Goal: Transaction & Acquisition: Purchase product/service

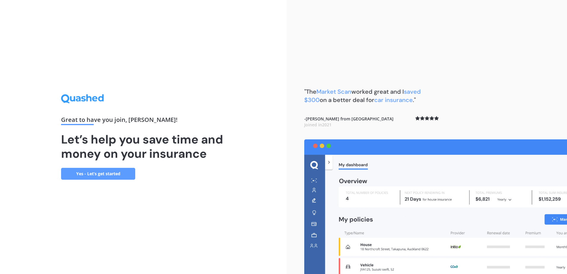
click at [92, 171] on link "Yes - Let’s get started" at bounding box center [98, 174] width 74 height 12
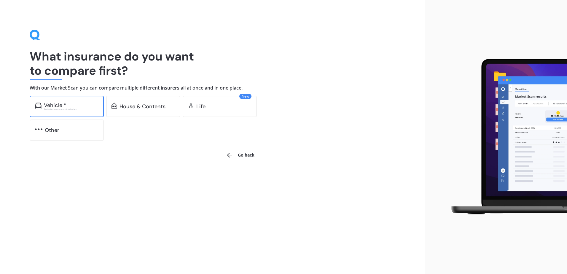
click at [66, 107] on div "Vehicle *" at bounding box center [55, 105] width 23 height 6
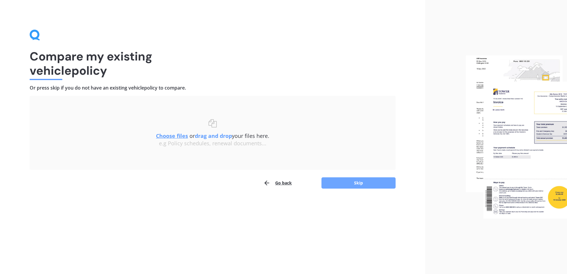
click at [348, 179] on button "Skip" at bounding box center [358, 182] width 74 height 11
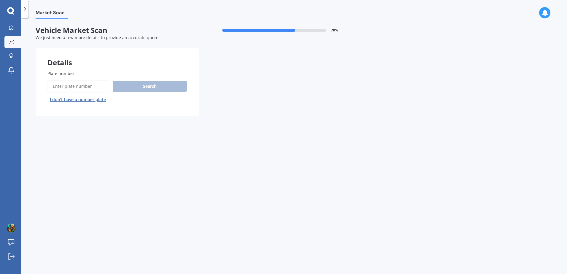
click at [88, 83] on input "Plate number" at bounding box center [78, 86] width 63 height 12
click at [88, 96] on button "I don’t have a number plate" at bounding box center [77, 99] width 61 height 9
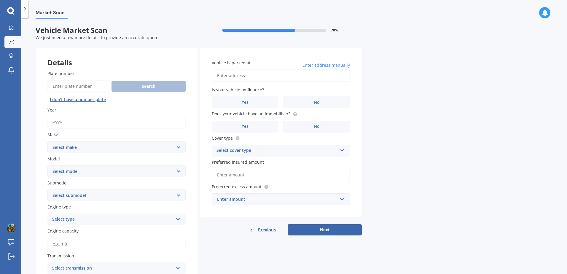
click at [74, 117] on div "Year" at bounding box center [116, 118] width 138 height 22
click at [74, 119] on input "Year" at bounding box center [116, 123] width 138 height 12
type input "1"
type input "2015"
click at [131, 148] on select "Select make AC ALFA ROMEO ASTON MARTIN AUDI AUSTIN BEDFORD Bentley BMW BYD CADI…" at bounding box center [116, 147] width 138 height 12
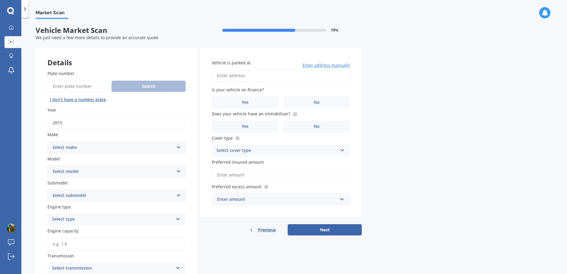
select select "MAZDA"
click at [47, 141] on select "Select make AC ALFA ROMEO ASTON MARTIN AUDI AUSTIN BEDFORD Bentley BMW BYD CADI…" at bounding box center [116, 147] width 138 height 12
click at [82, 173] on select "Select model 121 2 3 323 323 / Familia 6 626 929 Atenza Autozam Axela AZ3 B2000…" at bounding box center [116, 171] width 138 height 12
select select "2"
click at [47, 165] on select "Select model 121 2 3 323 323 / Familia 6 626 929 Atenza Autozam Axela AZ3 B2000…" at bounding box center [116, 171] width 138 height 12
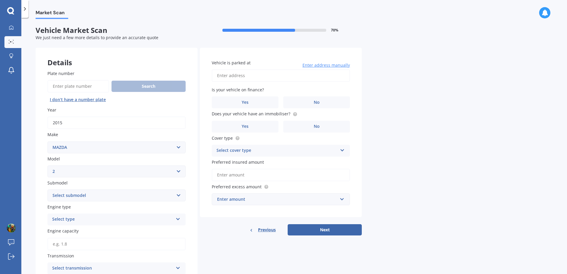
click at [61, 197] on select "Select submodel (All) GLX GSX Limited" at bounding box center [116, 195] width 138 height 12
click at [74, 84] on input "Plate number" at bounding box center [78, 86] width 62 height 12
paste input "HGN394"
type input "HGN394"
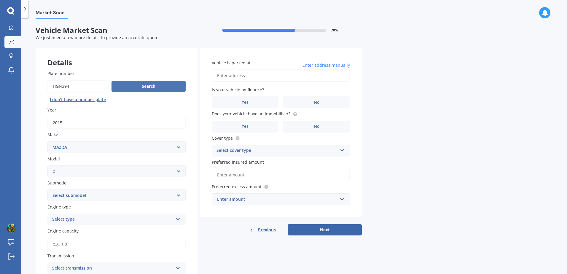
click at [151, 86] on button "Search" at bounding box center [148, 86] width 74 height 11
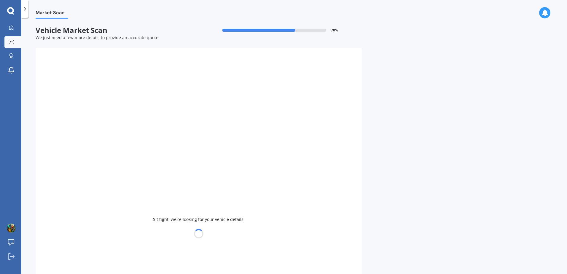
type input "2014"
select select
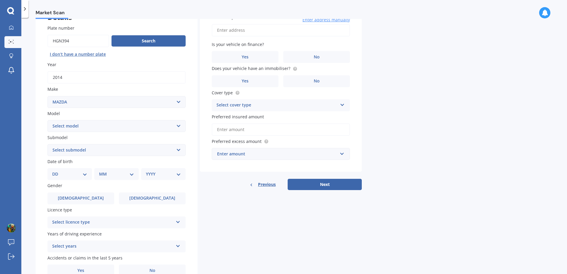
scroll to position [75, 0]
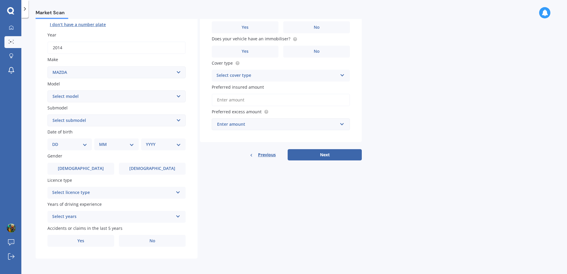
click at [80, 146] on select "DD 01 02 03 04 05 06 07 08 09 10 11 12 13 14 15 16 17 18 19 20 21 22 23 24 25 2…" at bounding box center [69, 144] width 35 height 7
select select "17"
click at [57, 141] on select "DD 01 02 03 04 05 06 07 08 09 10 11 12 13 14 15 16 17 18 19 20 21 22 23 24 25 2…" at bounding box center [69, 144] width 35 height 7
click at [128, 144] on select "MM 01 02 03 04 05 06 07 08 09 10 11 12" at bounding box center [117, 144] width 33 height 7
select select "09"
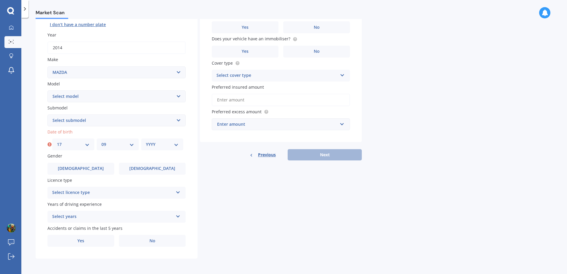
click at [101, 141] on select "MM 01 02 03 04 05 06 07 08 09 10 11 12" at bounding box center [117, 144] width 33 height 7
click at [164, 144] on select "YYYY 2025 2024 2023 2022 2021 2020 2019 2018 2017 2016 2015 2014 2013 2012 2011…" at bounding box center [162, 144] width 33 height 7
select select "1990"
click at [146, 141] on select "YYYY 2025 2024 2023 2022 2021 2020 2019 2018 2017 2016 2015 2014 2013 2012 2011…" at bounding box center [162, 144] width 33 height 7
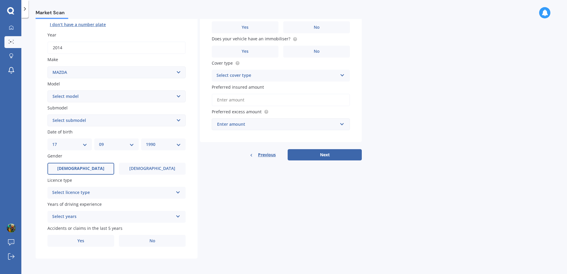
click at [63, 168] on label "Male" at bounding box center [80, 169] width 67 height 12
click at [0, 0] on input "Male" at bounding box center [0, 0] width 0 height 0
click at [71, 193] on div "Select licence type" at bounding box center [112, 192] width 121 height 7
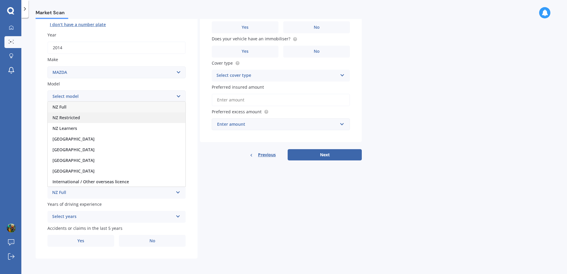
click at [76, 118] on span "NZ Restricted" at bounding box center [66, 118] width 28 height 6
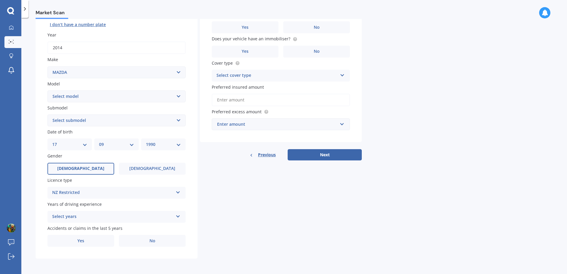
click at [99, 219] on div "Select years" at bounding box center [112, 216] width 121 height 7
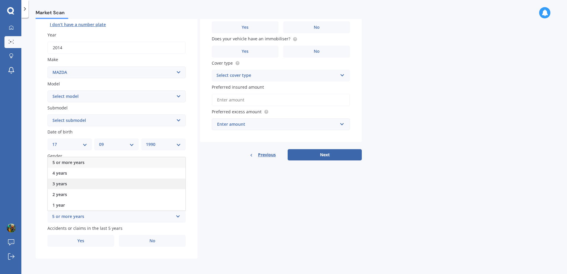
click at [73, 185] on div "3 years" at bounding box center [117, 183] width 138 height 11
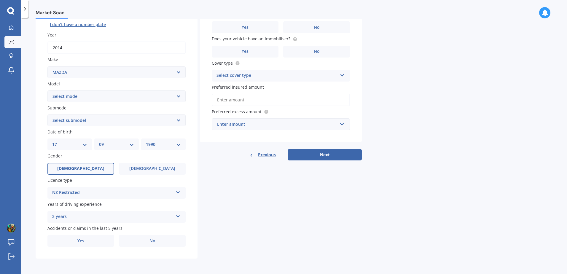
click at [83, 213] on div "3 years" at bounding box center [112, 216] width 121 height 7
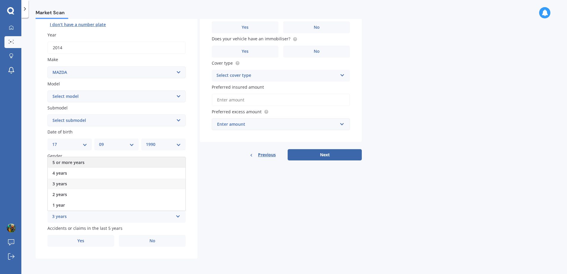
click at [75, 164] on span "5 or more years" at bounding box center [68, 162] width 32 height 6
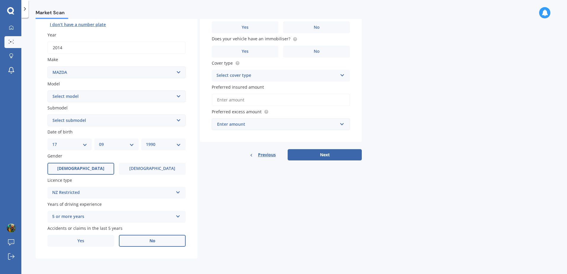
click at [128, 236] on label "No" at bounding box center [152, 241] width 67 height 12
click at [0, 0] on input "No" at bounding box center [0, 0] width 0 height 0
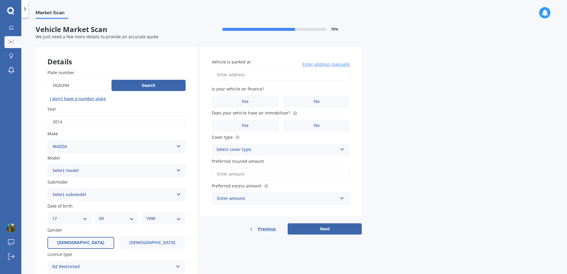
scroll to position [0, 0]
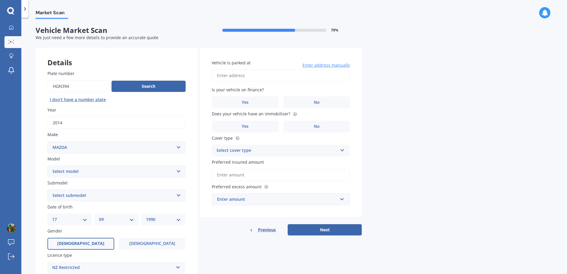
click at [259, 77] on input "Vehicle is parked at" at bounding box center [281, 75] width 138 height 12
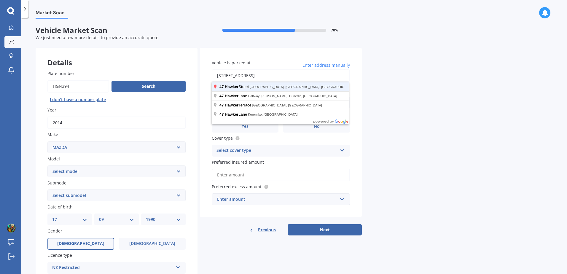
click at [288, 224] on button "Next" at bounding box center [325, 229] width 74 height 11
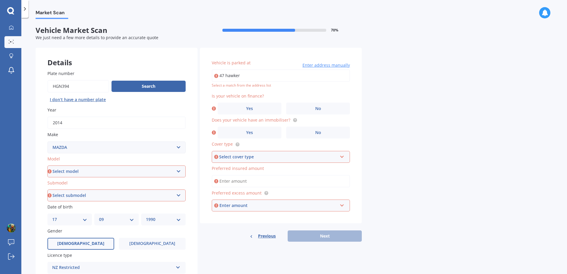
type input "[STREET_ADDRESS]"
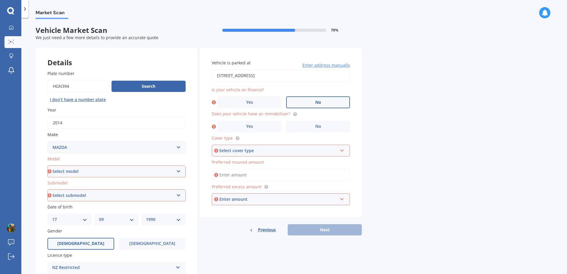
click at [298, 97] on label "No" at bounding box center [318, 102] width 64 height 12
click at [0, 0] on input "No" at bounding box center [0, 0] width 0 height 0
click at [233, 127] on label "Yes" at bounding box center [250, 127] width 64 height 12
click at [0, 0] on input "Yes" at bounding box center [0, 0] width 0 height 0
click at [250, 145] on div "Select cover type Comprehensive Third Party, Fire & Theft Third Party" at bounding box center [281, 151] width 138 height 12
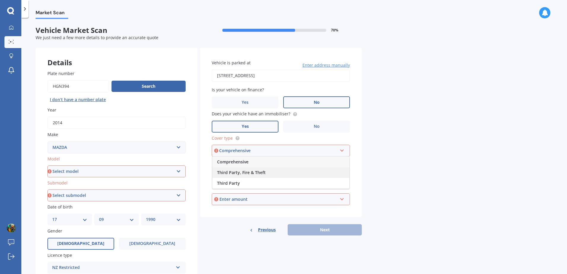
click at [254, 172] on span "Third Party, Fire & Theft" at bounding box center [241, 173] width 49 height 6
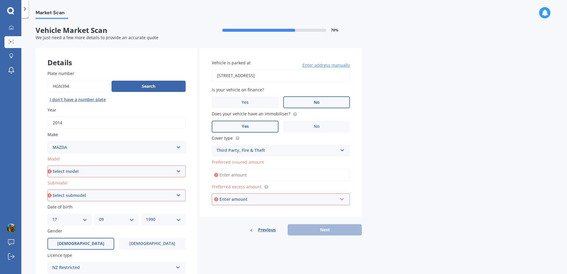
click at [365, 153] on div "Market Scan Vehicle Market Scan 70 % We just need a few more details to provide…" at bounding box center [293, 147] width 545 height 256
click at [291, 176] on input "Preferred insured amount" at bounding box center [281, 175] width 138 height 12
type input "$8"
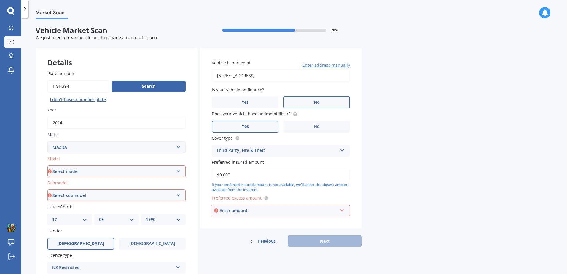
type input "$9,000"
click at [275, 210] on div "Enter amount" at bounding box center [278, 210] width 118 height 7
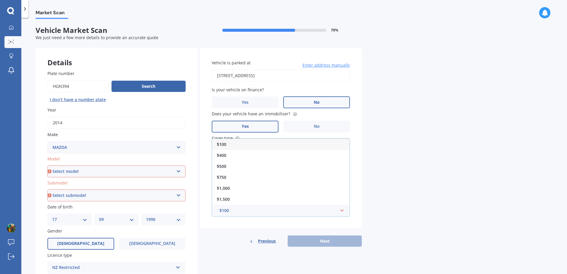
click at [401, 164] on div "Market Scan Vehicle Market Scan 70 % We just need a few more details to provide…" at bounding box center [293, 147] width 545 height 256
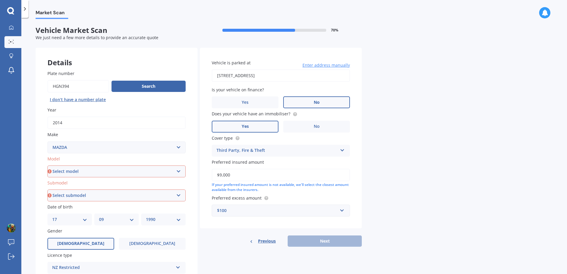
click at [277, 211] on div "$100" at bounding box center [277, 210] width 120 height 7
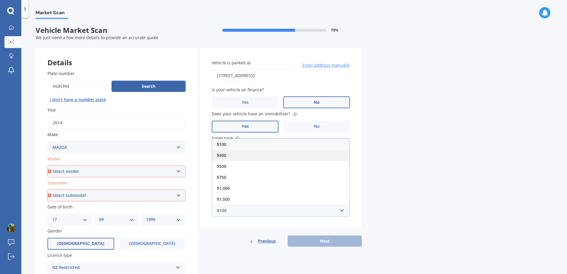
click at [230, 157] on div "$400" at bounding box center [281, 155] width 138 height 11
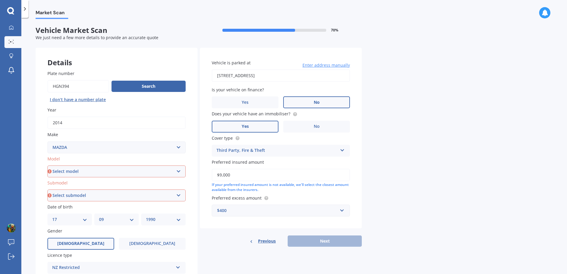
click at [367, 178] on div "Market Scan Vehicle Market Scan 70 % We just need a few more details to provide…" at bounding box center [293, 147] width 545 height 256
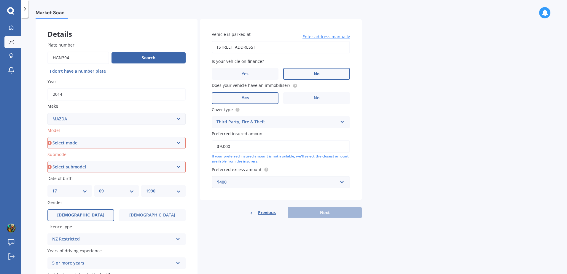
scroll to position [30, 0]
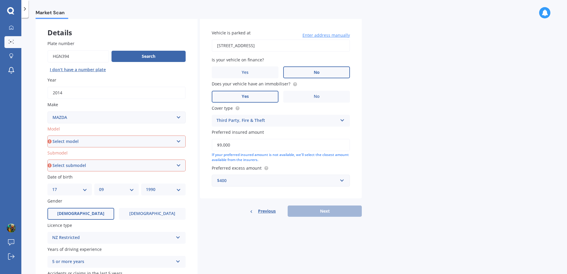
click at [97, 141] on select "Select model 121 2 3 323 323 / Familia 6 626 929 Atenza Autozam Axela AZ3 B2000…" at bounding box center [116, 141] width 138 height 12
select select "MARVIE"
click at [205, 227] on div "Details Plate number Search I don’t have a number plate Year 2014 Make Select m…" at bounding box center [199, 161] width 326 height 286
click at [76, 68] on button "I don’t have a number plate" at bounding box center [77, 69] width 61 height 9
select select
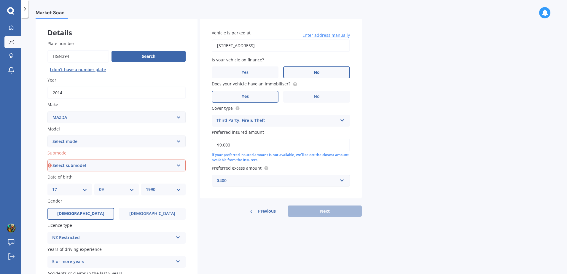
select select
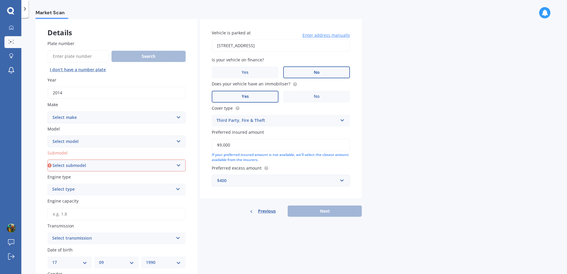
click at [74, 56] on input "Plate number" at bounding box center [78, 56] width 62 height 12
paste input "HGN394"
type input "HGN394"
click at [140, 57] on button "Search" at bounding box center [148, 56] width 74 height 11
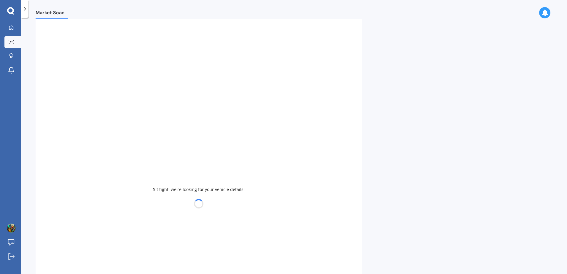
select select "MAZDA"
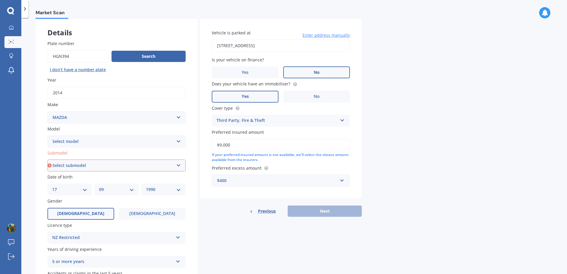
click at [84, 167] on select "Select submodel" at bounding box center [116, 165] width 138 height 12
click at [83, 166] on select "Select submodel" at bounding box center [116, 165] width 138 height 12
click at [76, 141] on select "Select model 121 2 3 323 323 / Familia 6 626 929 Atenza Autozam Axela AZ3 B2000…" at bounding box center [116, 141] width 138 height 12
select select "2"
click at [47, 135] on select "Select model 121 2 3 323 323 / Familia 6 626 929 Atenza Autozam Axela AZ3 B2000…" at bounding box center [116, 141] width 138 height 12
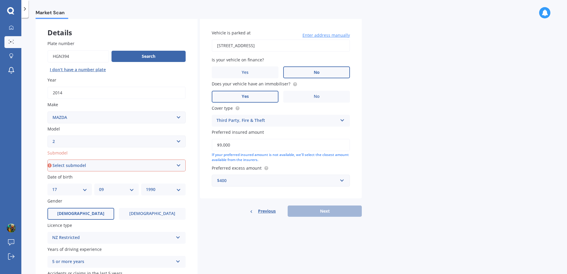
click at [87, 166] on select "Select submodel (All) GLX GSX Limited" at bounding box center [116, 165] width 138 height 12
select select "(ALL)"
click at [47, 159] on select "Select submodel (All) GLX GSX Limited" at bounding box center [116, 165] width 138 height 12
click at [94, 165] on select "Select submodel (All) GLX GSX Limited" at bounding box center [116, 165] width 138 height 12
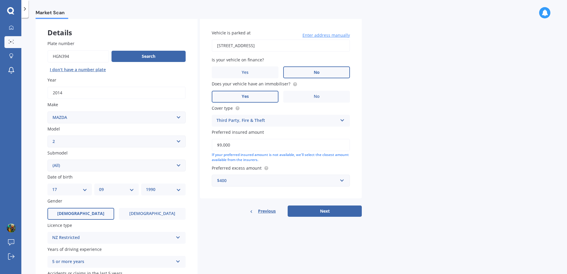
click at [66, 166] on select "Select submodel (All) GLX GSX Limited" at bounding box center [116, 165] width 138 height 12
drag, startPoint x: 66, startPoint y: 166, endPoint x: 81, endPoint y: 158, distance: 16.4
click at [66, 166] on select "Select submodel (All) GLX GSX Limited" at bounding box center [116, 165] width 138 height 12
click at [82, 168] on select "Select submodel (All) GLX GSX Limited" at bounding box center [116, 165] width 138 height 12
click at [83, 169] on select "Select submodel (All) GLX GSX Limited" at bounding box center [116, 165] width 138 height 12
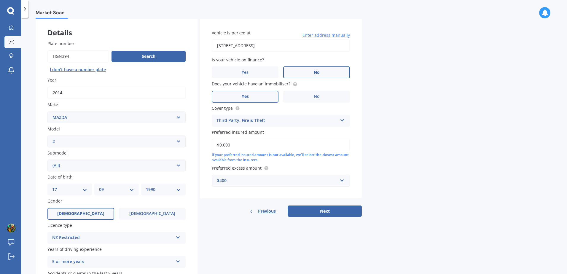
click at [263, 251] on div "Details Plate number Search I don’t have a number plate Year 2014 Make Select m…" at bounding box center [199, 161] width 326 height 286
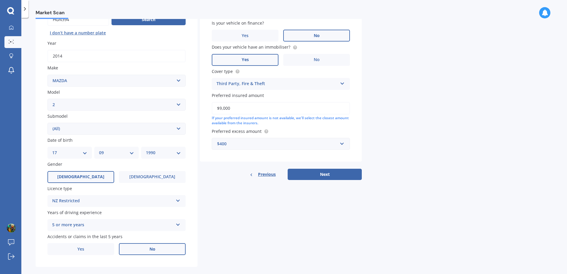
scroll to position [75, 0]
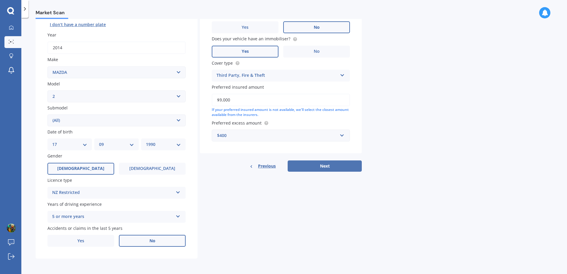
click at [330, 166] on button "Next" at bounding box center [325, 165] width 74 height 11
select select "17"
select select "09"
select select "1990"
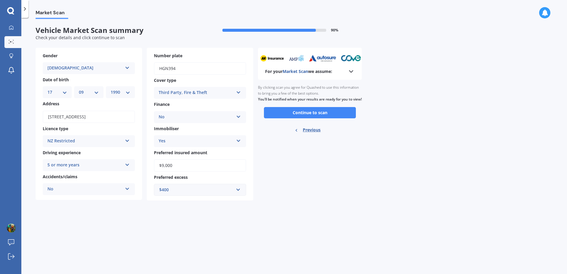
scroll to position [0, 0]
click at [309, 70] on b "For your Market Scan we assume:" at bounding box center [298, 71] width 67 height 6
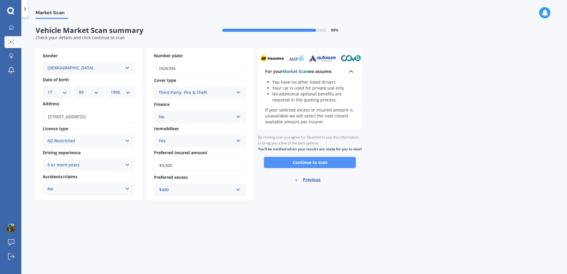
click at [348, 167] on button "Continue to scan" at bounding box center [310, 162] width 92 height 11
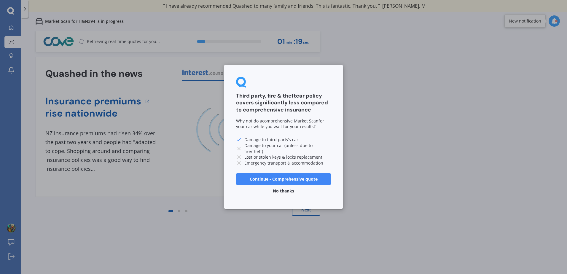
click at [307, 176] on button "Continue - Comprehensive quote" at bounding box center [283, 179] width 95 height 12
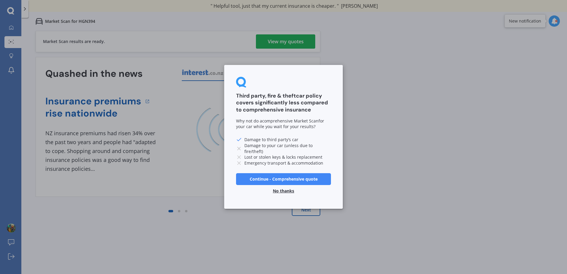
click at [285, 180] on button "Continue - Comprehensive quote" at bounding box center [283, 179] width 95 height 12
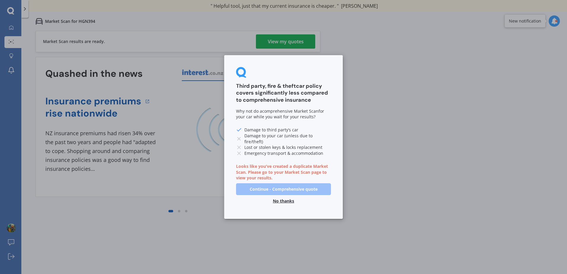
click at [287, 199] on button "No thanks" at bounding box center [283, 201] width 28 height 12
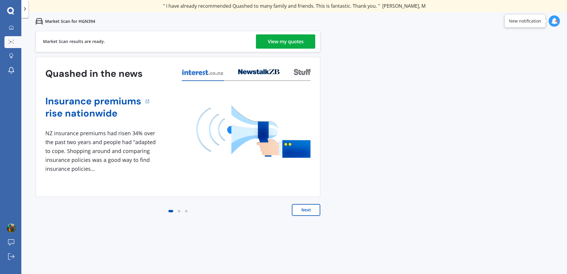
click at [285, 43] on div "View my quotes" at bounding box center [286, 41] width 36 height 14
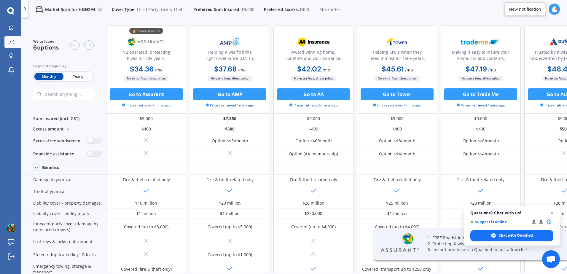
click at [159, 9] on span "Third Party, Fire & Theft" at bounding box center [159, 10] width 47 height 6
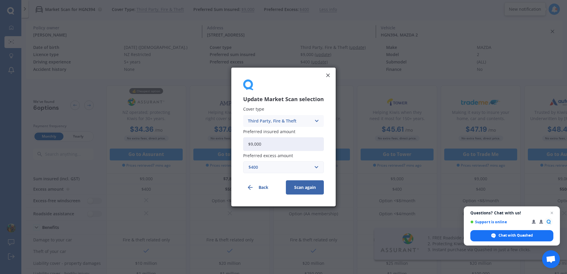
click at [285, 119] on div "Third Party, Fire & Theft" at bounding box center [279, 121] width 63 height 7
click at [279, 135] on span "Comprehensive" at bounding box center [263, 132] width 31 height 4
click at [325, 76] on icon at bounding box center [328, 75] width 6 height 6
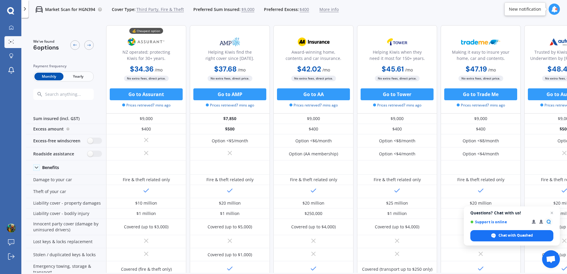
click at [304, 10] on span "$400" at bounding box center [303, 10] width 9 height 6
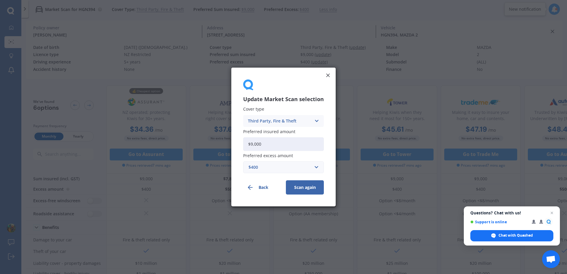
click at [280, 123] on div "Third Party, Fire & Theft" at bounding box center [279, 121] width 63 height 7
click at [275, 130] on span "Comprehensive" at bounding box center [263, 132] width 31 height 4
click at [271, 166] on div "$400" at bounding box center [279, 167] width 63 height 7
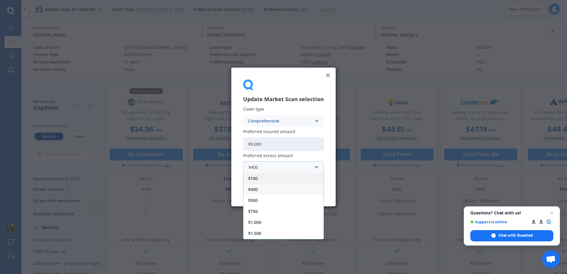
click at [260, 179] on div "$100" at bounding box center [283, 178] width 80 height 11
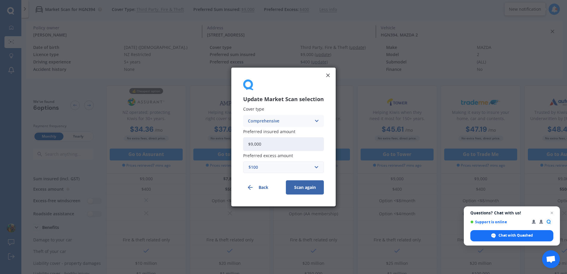
click at [283, 165] on div "$100" at bounding box center [279, 167] width 63 height 7
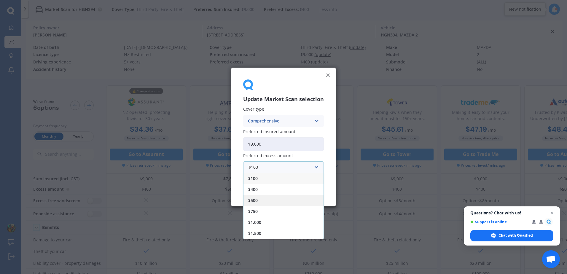
click at [281, 199] on div "$500" at bounding box center [283, 200] width 80 height 11
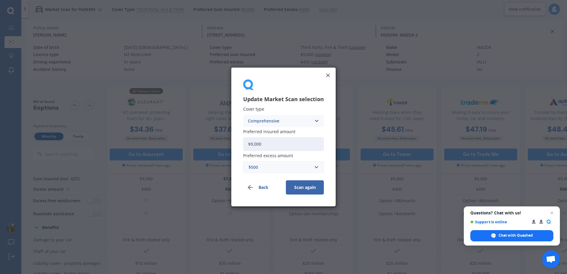
click at [308, 186] on button "Scan again" at bounding box center [305, 187] width 38 height 14
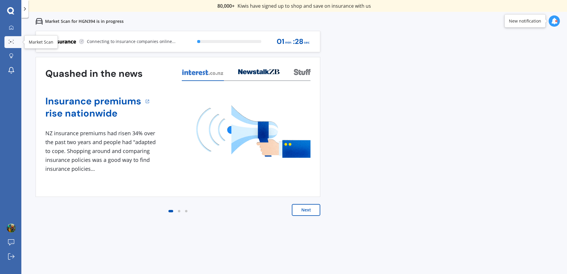
click at [13, 42] on icon at bounding box center [11, 42] width 5 height 4
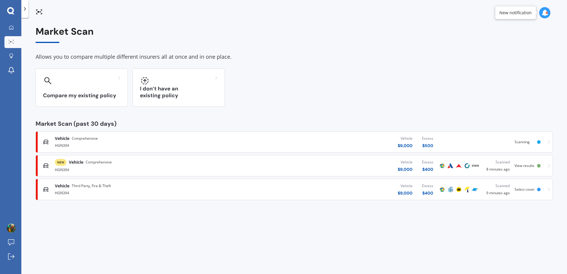
click at [123, 162] on div "NEW Vehicle Comprehensive" at bounding box center [148, 162] width 186 height 7
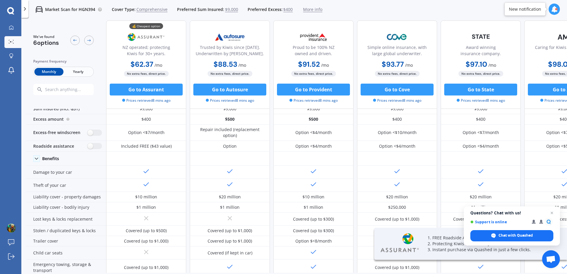
scroll to position [12, 0]
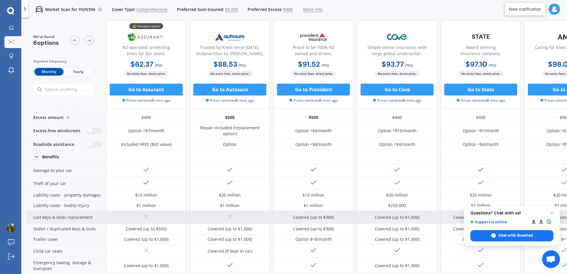
click at [72, 217] on div "Lost keys & locks replacement" at bounding box center [66, 217] width 80 height 13
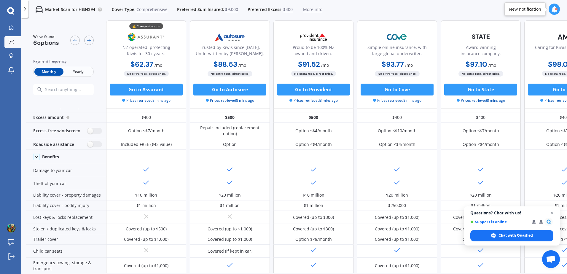
click at [2, 41] on div "My Dashboard Market Scan Explore insurance Notifications" at bounding box center [10, 50] width 21 height 57
click at [5, 40] on link "Market Scan" at bounding box center [12, 42] width 17 height 12
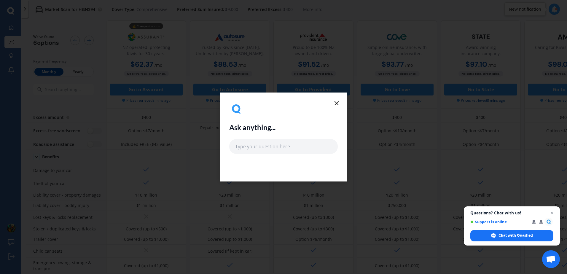
click at [338, 103] on icon at bounding box center [336, 103] width 7 height 7
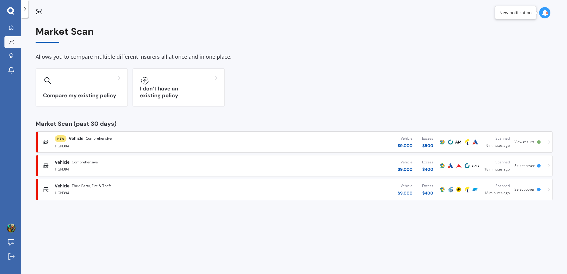
click at [291, 142] on div "Vehicle $ 9,000 Excess $ 500" at bounding box center [338, 142] width 197 height 18
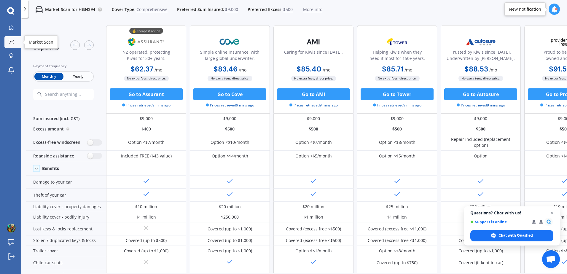
click at [11, 41] on icon at bounding box center [11, 42] width 5 height 4
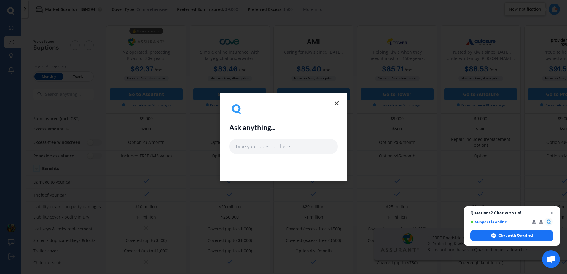
click at [336, 102] on icon at bounding box center [336, 103] width 7 height 7
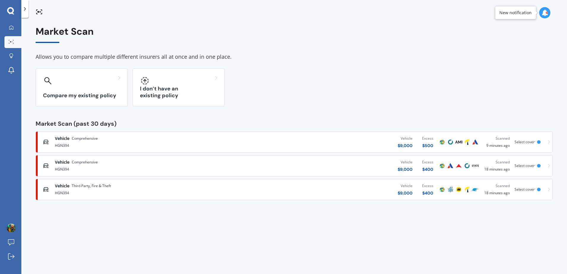
click at [127, 189] on div "Vehicle Third Party, Fire & Theft" at bounding box center [148, 186] width 186 height 6
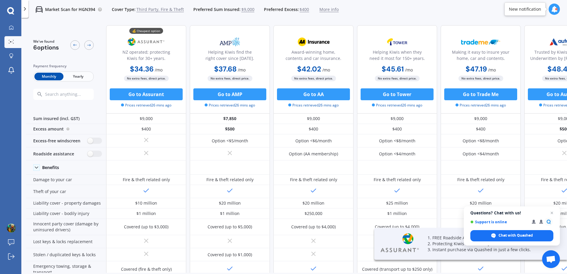
click at [300, 9] on span "$400" at bounding box center [303, 10] width 9 height 6
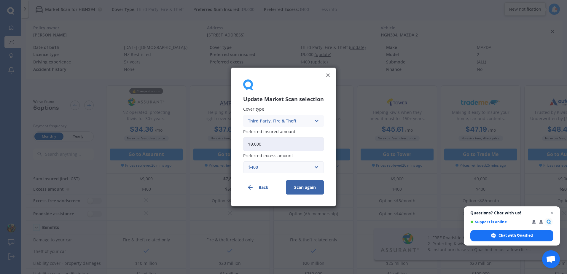
click at [265, 168] on div "$400" at bounding box center [279, 167] width 63 height 7
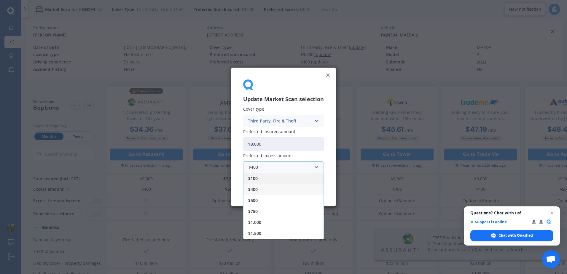
click at [273, 181] on div "$100" at bounding box center [283, 178] width 80 height 11
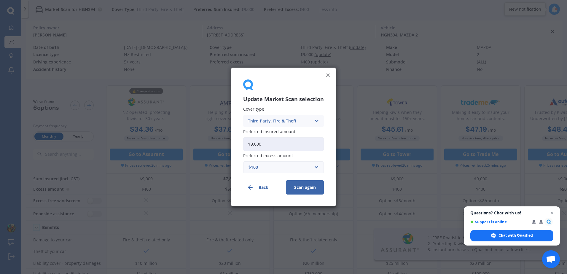
click at [277, 116] on div "Third Party, Fire & Theft Comprehensive Third Party, Fire & Theft Third Party" at bounding box center [283, 121] width 81 height 12
click at [273, 133] on span "Comprehensive" at bounding box center [263, 132] width 31 height 4
click at [307, 190] on button "Scan again" at bounding box center [305, 187] width 38 height 14
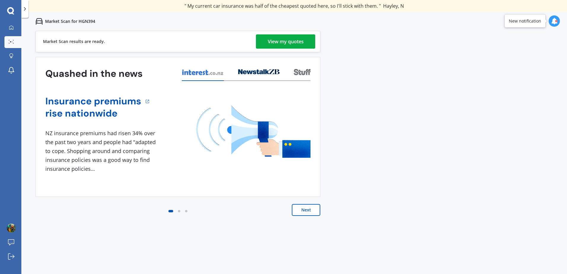
click at [275, 30] on div "Market Scan for HGN394" at bounding box center [293, 21] width 545 height 19
click at [279, 34] on div "View my quotes" at bounding box center [286, 41] width 36 height 14
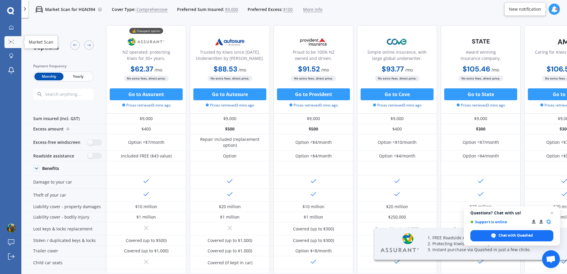
click at [12, 42] on circle at bounding box center [12, 41] width 1 height 1
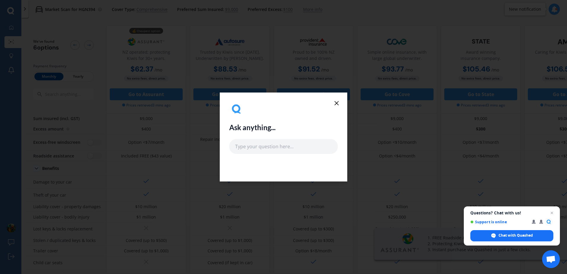
click at [336, 101] on icon at bounding box center [336, 103] width 7 height 7
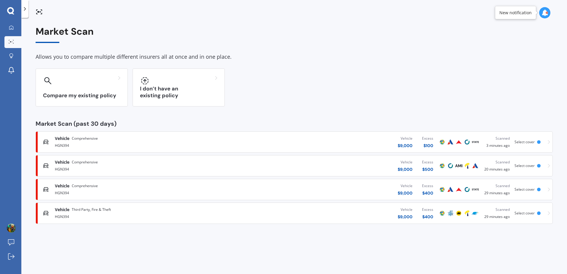
click at [89, 210] on span "Third Party, Fire & Theft" at bounding box center [91, 210] width 39 height 6
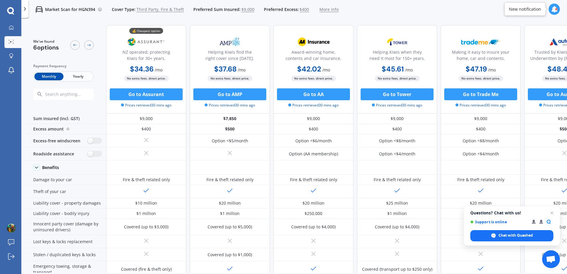
click at [159, 10] on span "Third Party, Fire & Theft" at bounding box center [159, 10] width 47 height 6
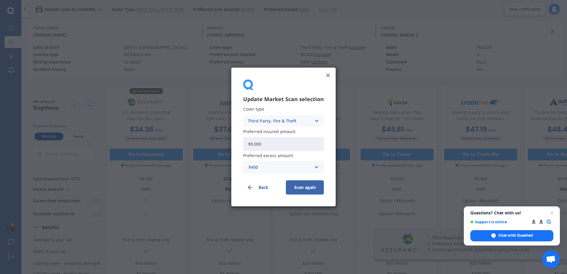
click at [257, 165] on div "$400" at bounding box center [279, 167] width 63 height 7
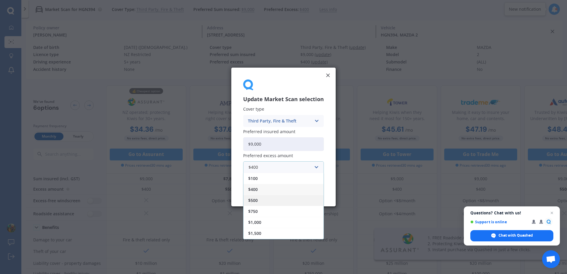
click at [260, 201] on div "$500" at bounding box center [283, 200] width 80 height 11
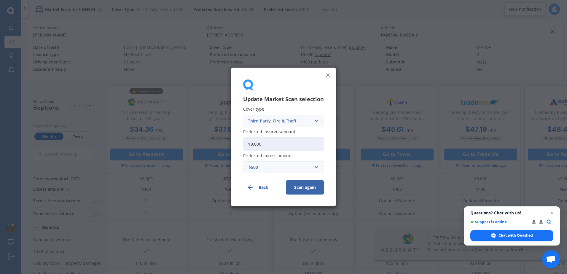
click at [311, 186] on button "Scan again" at bounding box center [305, 187] width 38 height 14
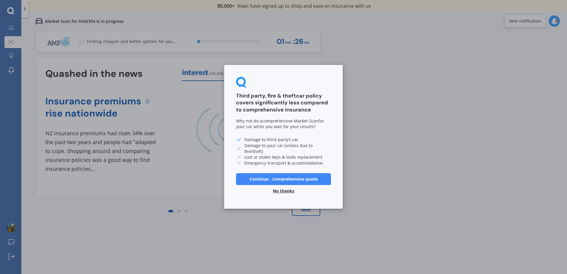
click at [289, 189] on button "No thanks" at bounding box center [283, 191] width 28 height 12
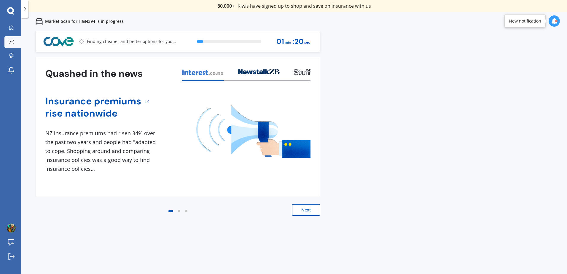
drag, startPoint x: 216, startPoint y: 4, endPoint x: 381, endPoint y: 9, distance: 165.5
click at [381, 9] on div "" Great stuff team! first time using it, and it was very clear and concise. " […" at bounding box center [293, 6] width 545 height 12
click at [322, 6] on div "" Great stuff team! first time using it, and it was very clear and concise. " […" at bounding box center [294, 6] width 199 height 6
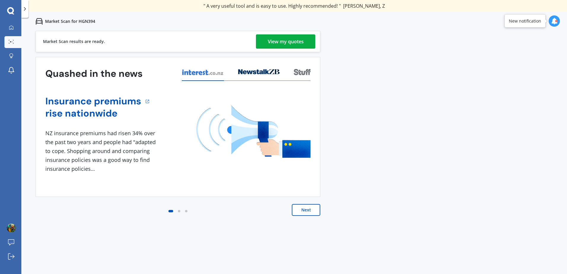
click at [284, 41] on div "View my quotes" at bounding box center [286, 41] width 36 height 14
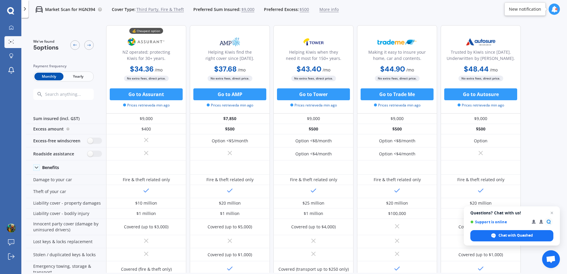
click at [74, 77] on span "Yearly" at bounding box center [77, 77] width 29 height 8
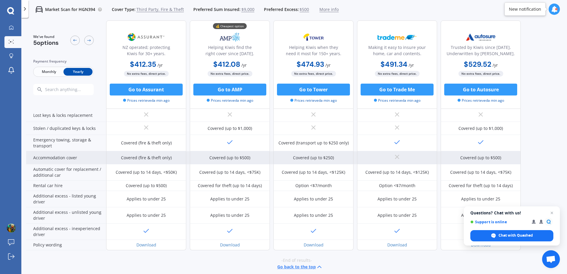
scroll to position [131, 0]
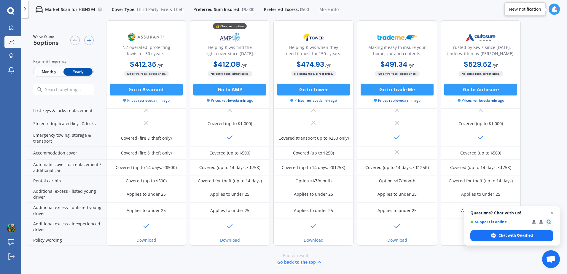
click at [50, 72] on span "Monthly" at bounding box center [48, 72] width 29 height 8
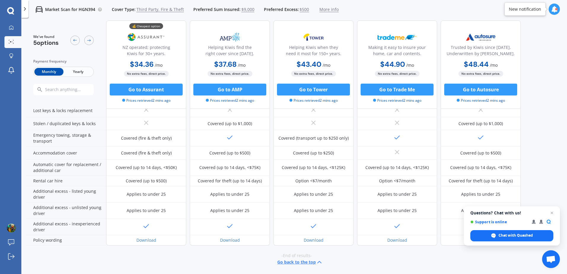
click at [64, 73] on span "Yearly" at bounding box center [77, 72] width 29 height 8
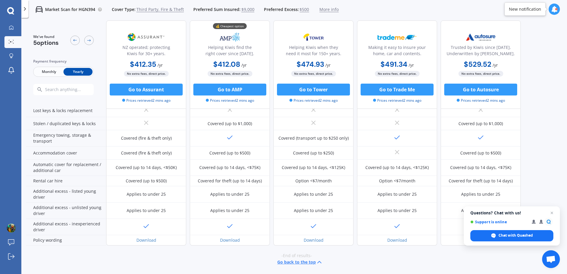
scroll to position [0, 0]
